Goal: Information Seeking & Learning: Learn about a topic

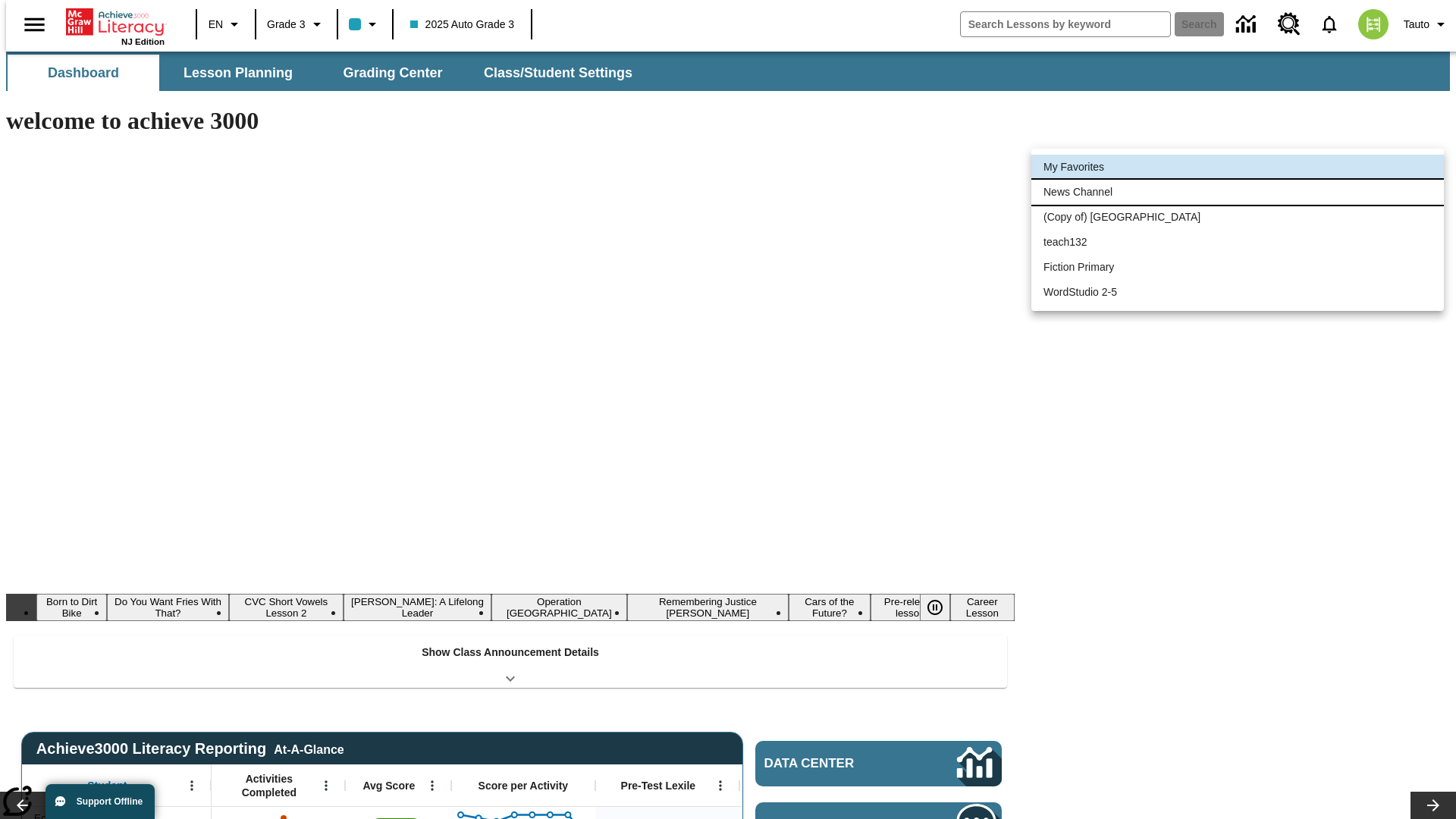
click at [1238, 192] on li "News Channel" at bounding box center [1238, 192] width 412 height 25
type input "120"
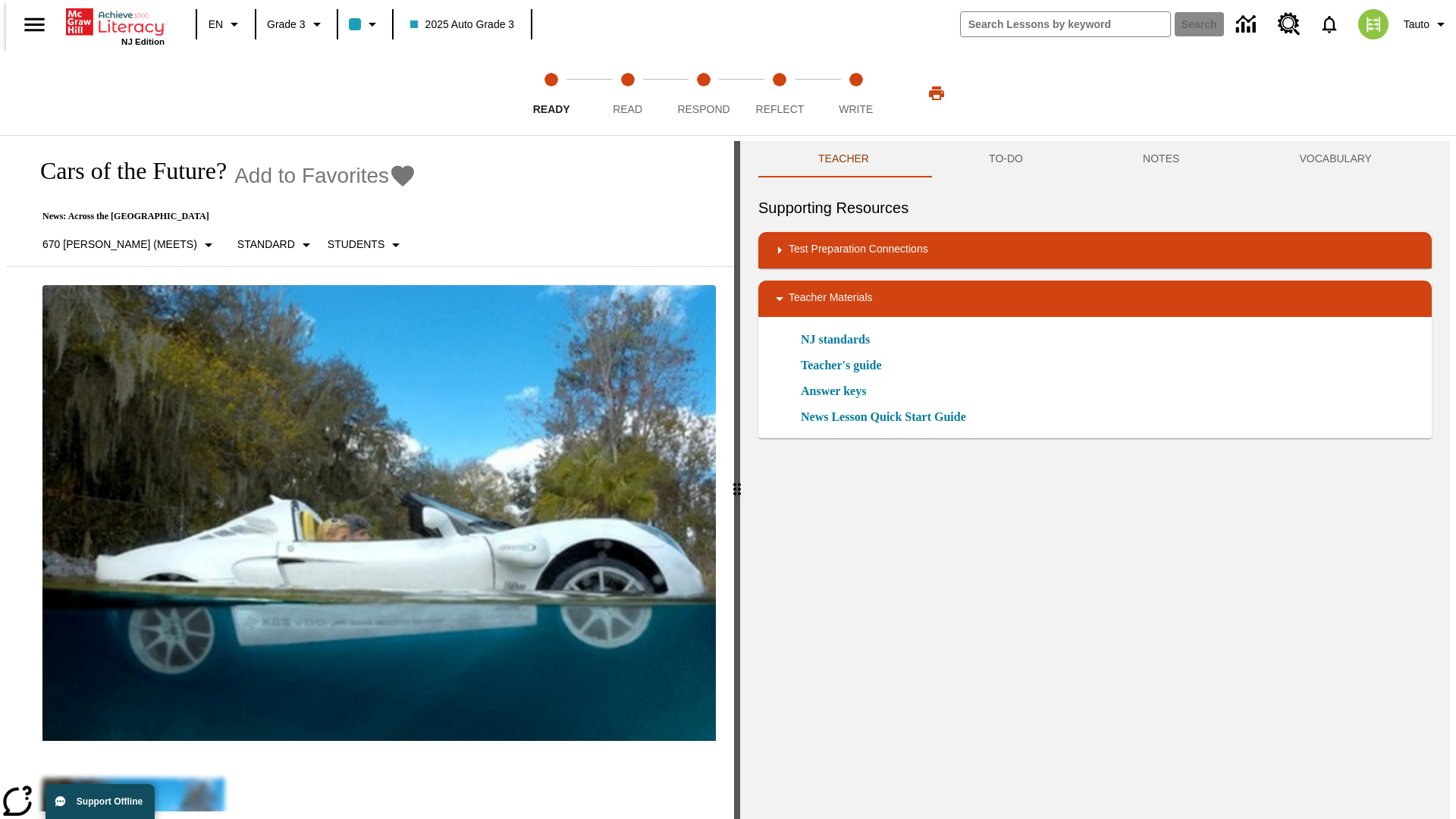
click at [391, 176] on icon "Add to Favorites - Cars of the Future?" at bounding box center [403, 176] width 23 height 22
